Goal: Go to known website: Access a specific website the user already knows

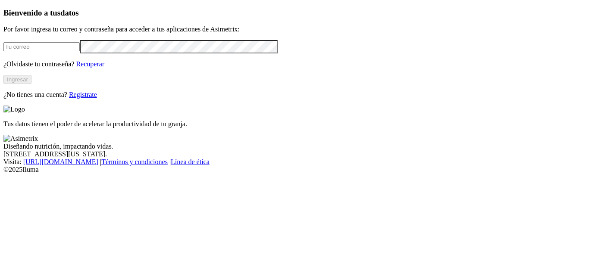
click at [27, 51] on input "email" at bounding box center [41, 46] width 76 height 9
type input "[PERSON_NAME][EMAIL_ADDRESS][PERSON_NAME][DOMAIN_NAME]"
click input "submit" at bounding box center [0, 0] width 0 height 0
